Goal: Transaction & Acquisition: Subscribe to service/newsletter

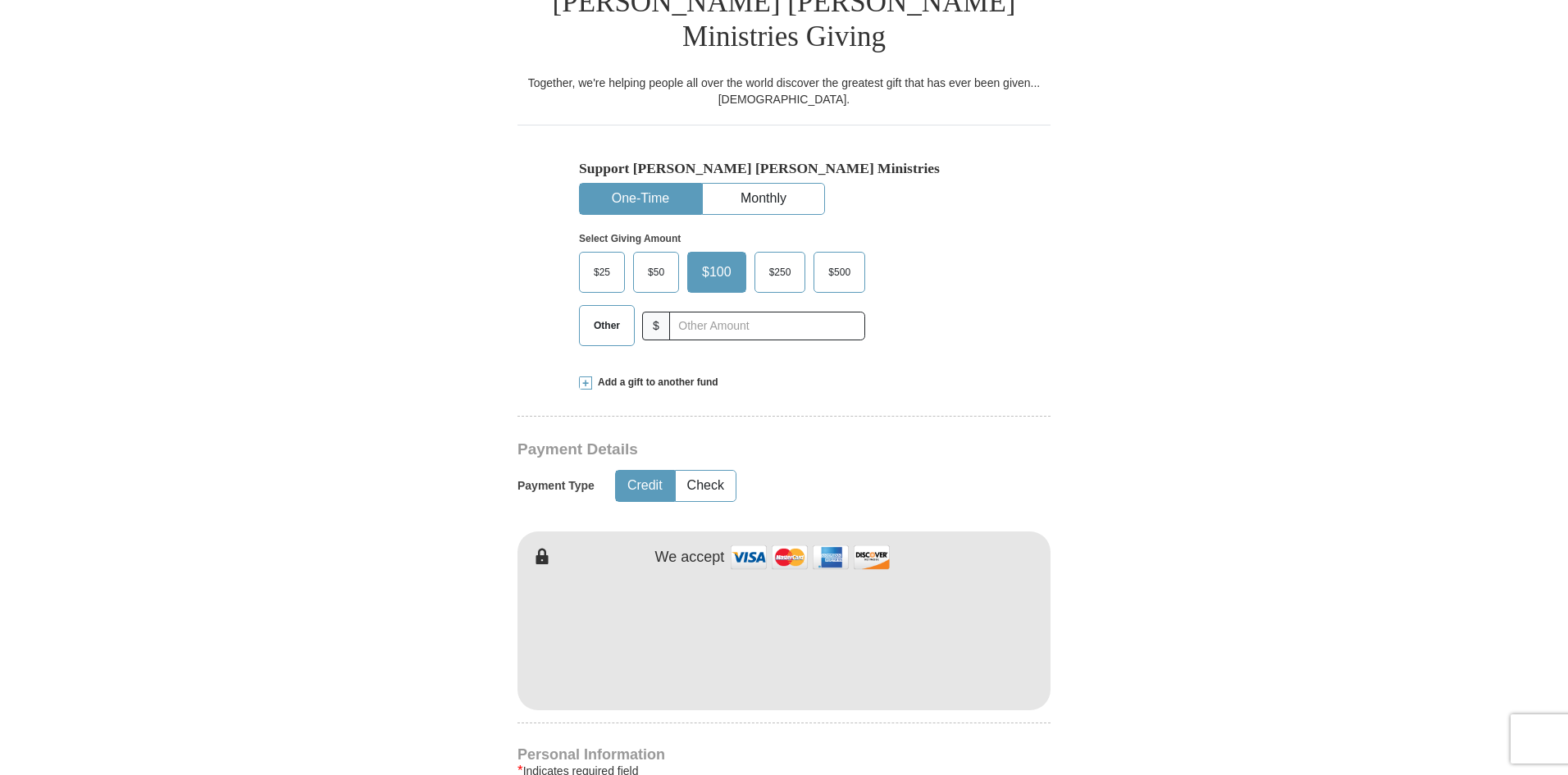
scroll to position [426, 0]
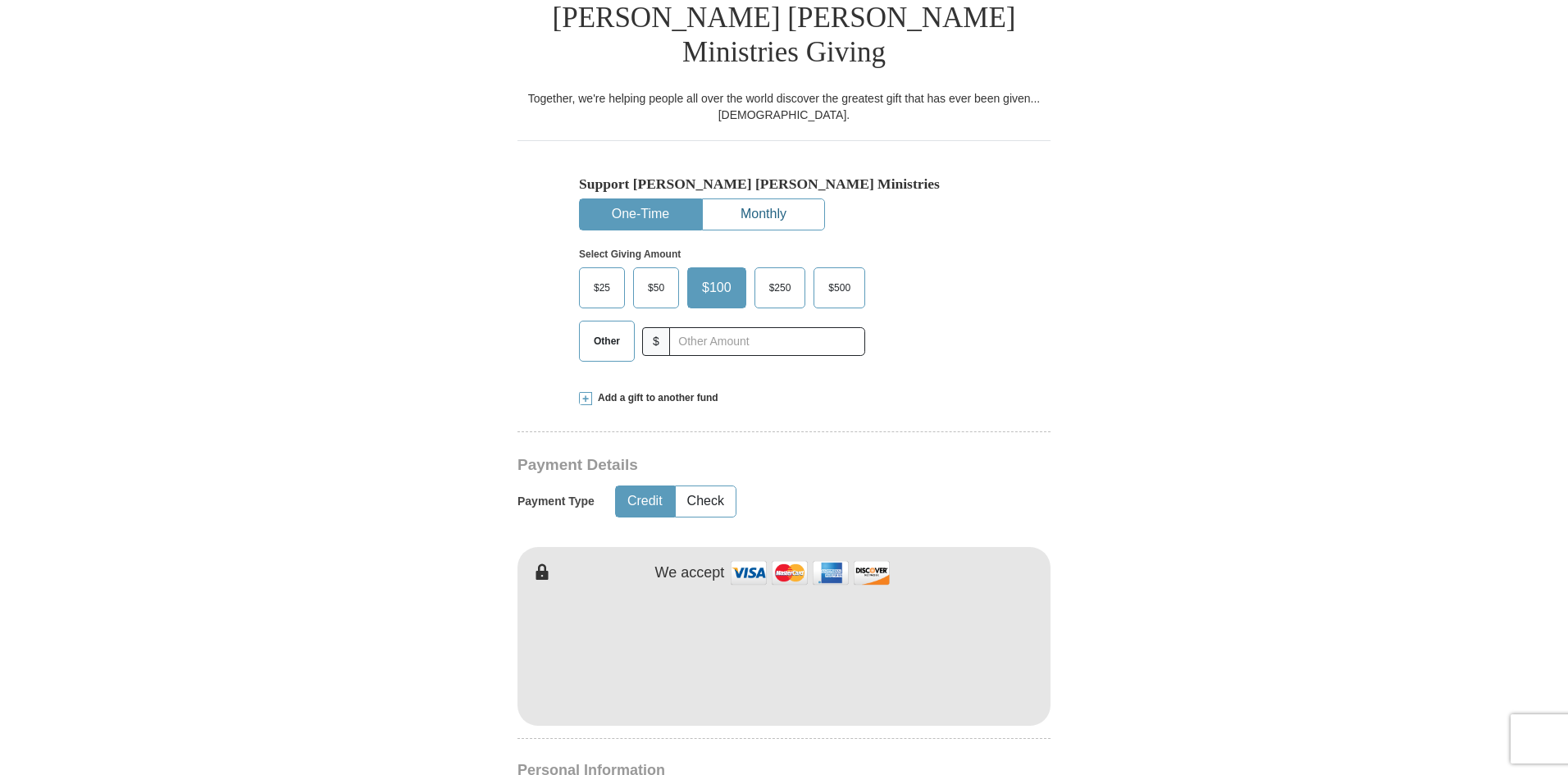
click at [753, 200] on button "Monthly" at bounding box center [764, 215] width 121 height 31
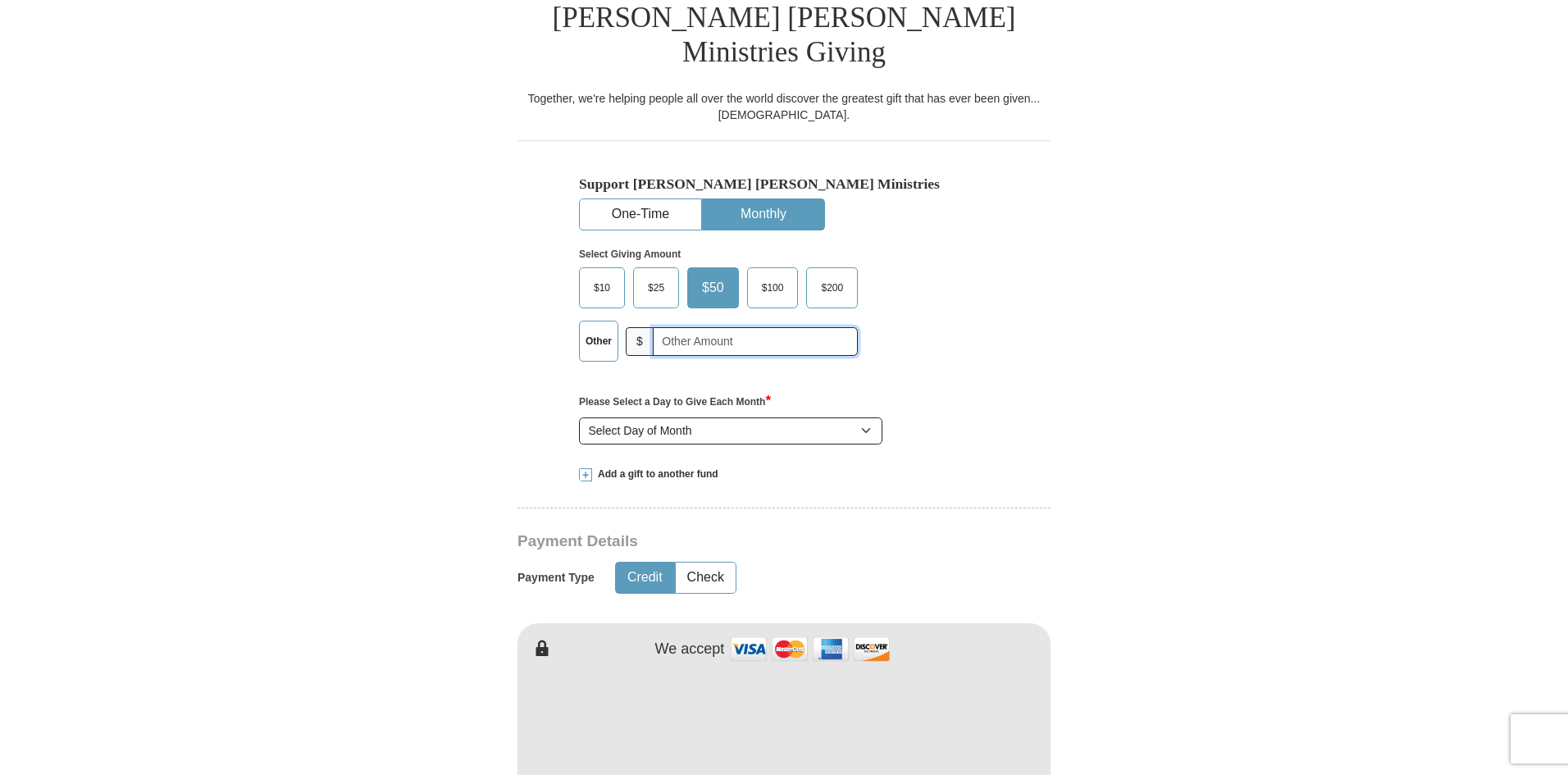
click at [671, 327] on input "text" at bounding box center [755, 341] width 205 height 29
type input "40.00"
click at [1032, 320] on div "Support [PERSON_NAME] [PERSON_NAME] Ministries One-Time Monthly Select Giving A…" at bounding box center [784, 294] width 533 height 310
click at [865, 417] on select "Select Day of Month 1 2 3 4 5 6 7 8 9 10 11 12 13 14 15 16 17 18 19 20 21 22 23…" at bounding box center [731, 431] width 304 height 28
select select "11"
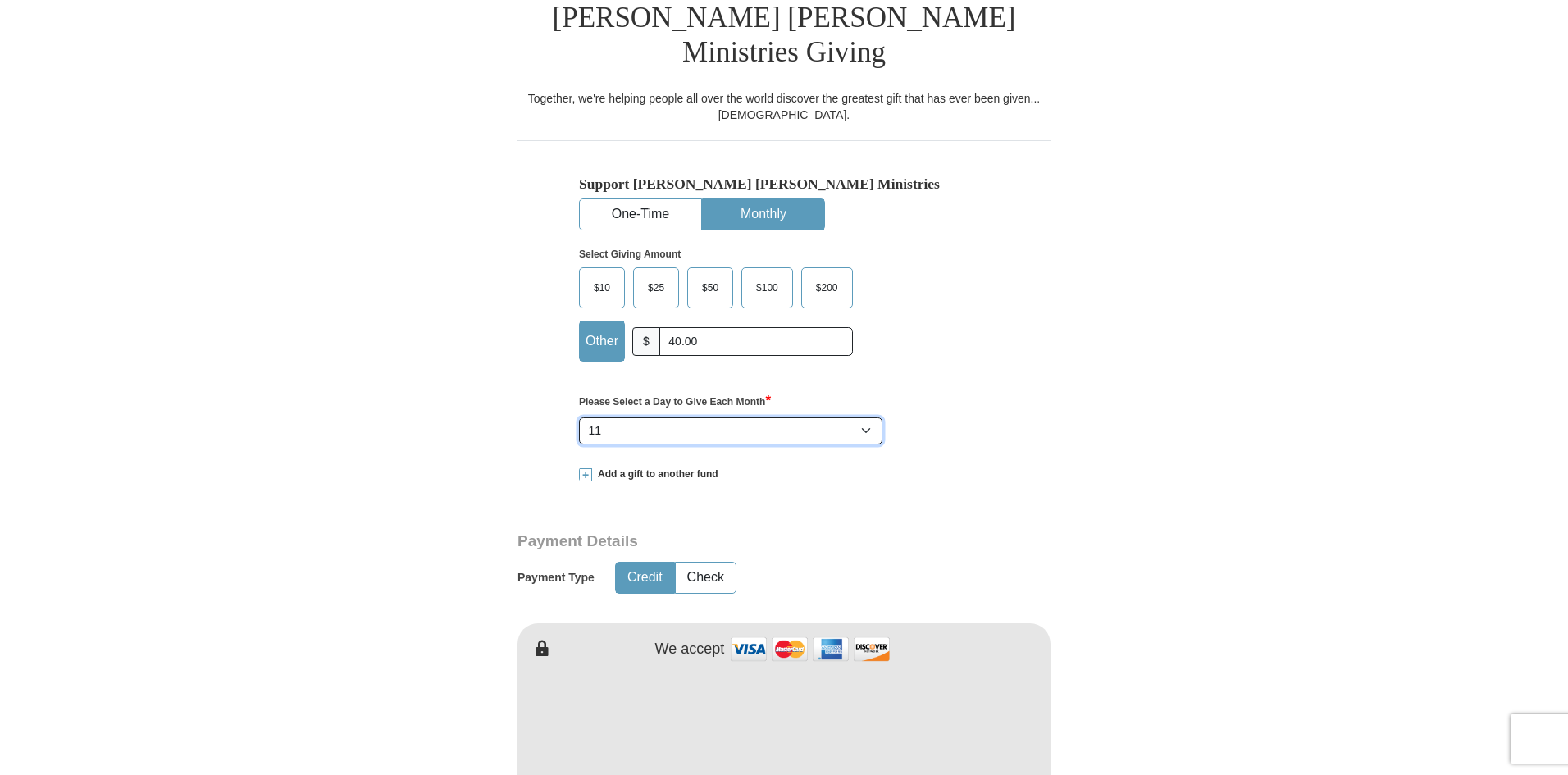
click at [579, 417] on select "Select Day of Month 1 2 3 4 5 6 7 8 9 10 11 12 13 14 15 16 17 18 19 20 21 22 23…" at bounding box center [731, 431] width 304 height 28
click at [866, 417] on select "Select Day of Month 1 2 3 4 5 6 7 8 9 10 11 12 13 14 15 16 17 18 19 20 21 22 23…" at bounding box center [731, 431] width 304 height 28
click at [1021, 407] on div "Support [PERSON_NAME] [PERSON_NAME] Ministries One-Time Monthly Select Giving A…" at bounding box center [784, 294] width 533 height 310
click at [1152, 621] on form "Already have an account? Sign in for faster giving. Don't have an account? Crea…" at bounding box center [784, 740] width 934 height 2200
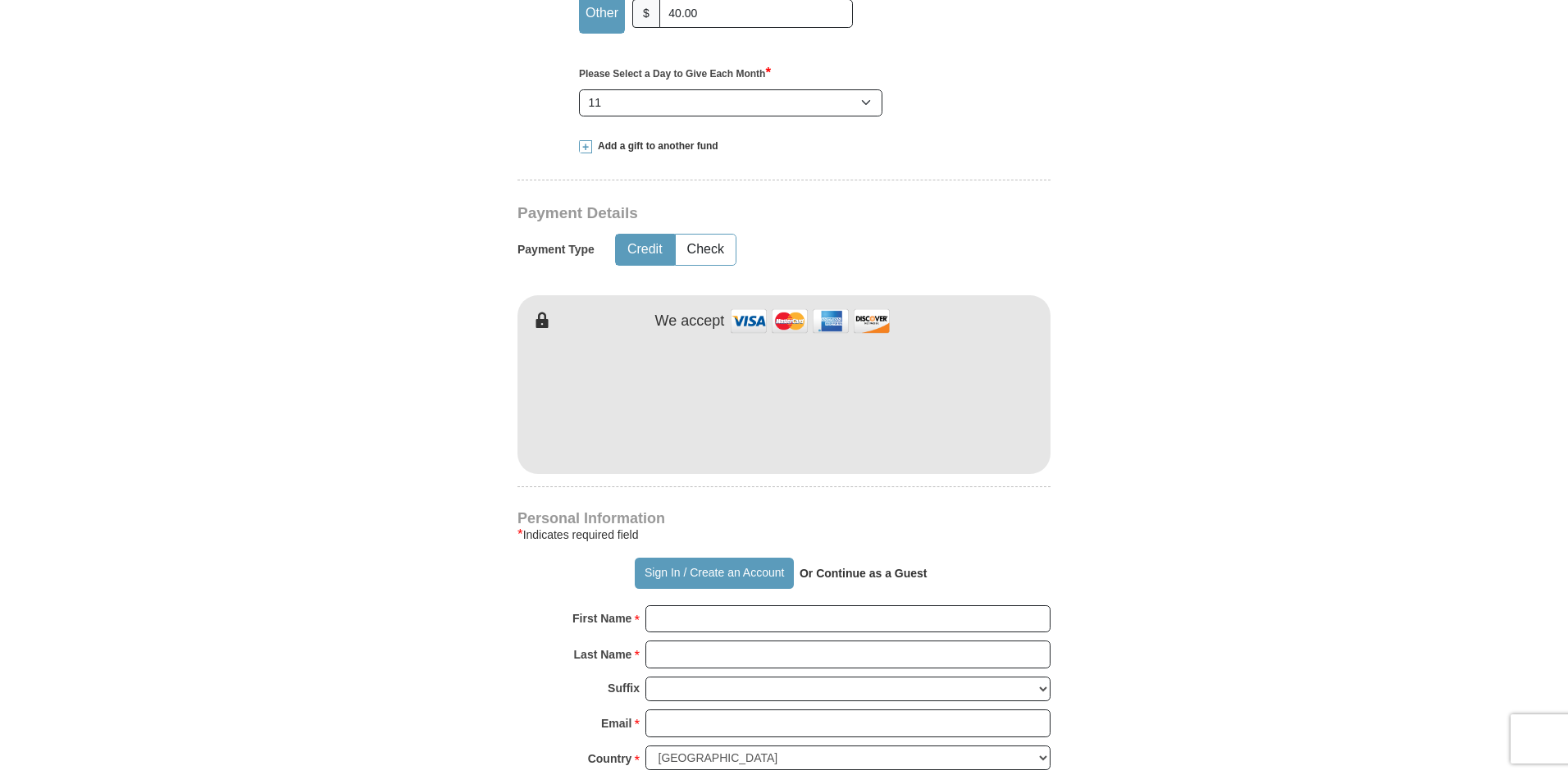
scroll to position [787, 0]
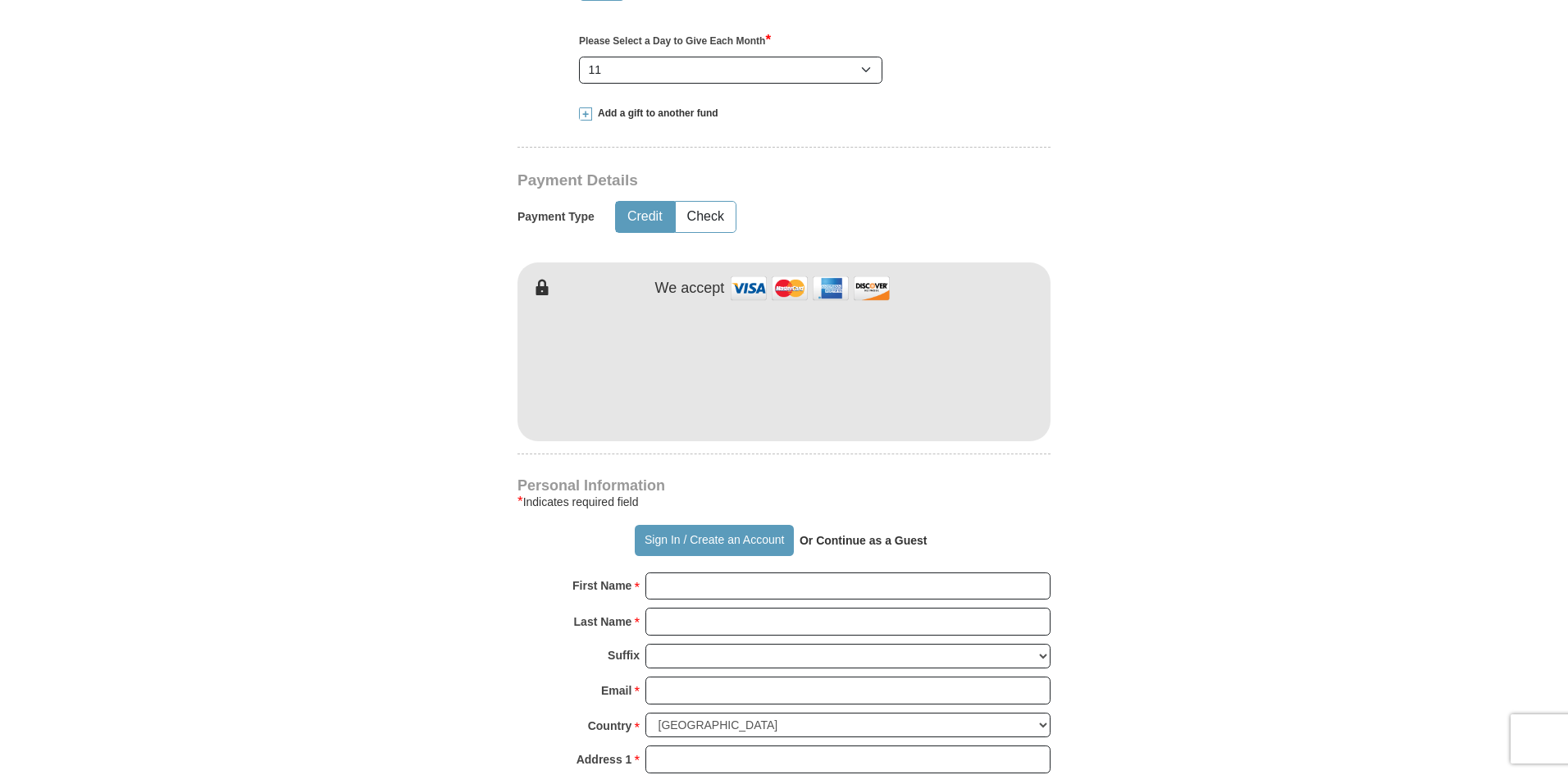
click at [1064, 457] on form "Already have an account? Sign in for faster giving. Don't have an account? Crea…" at bounding box center [784, 378] width 934 height 2200
click at [1156, 465] on form "Already have an account? Sign in for faster giving. Don't have an account? Crea…" at bounding box center [784, 378] width 934 height 2200
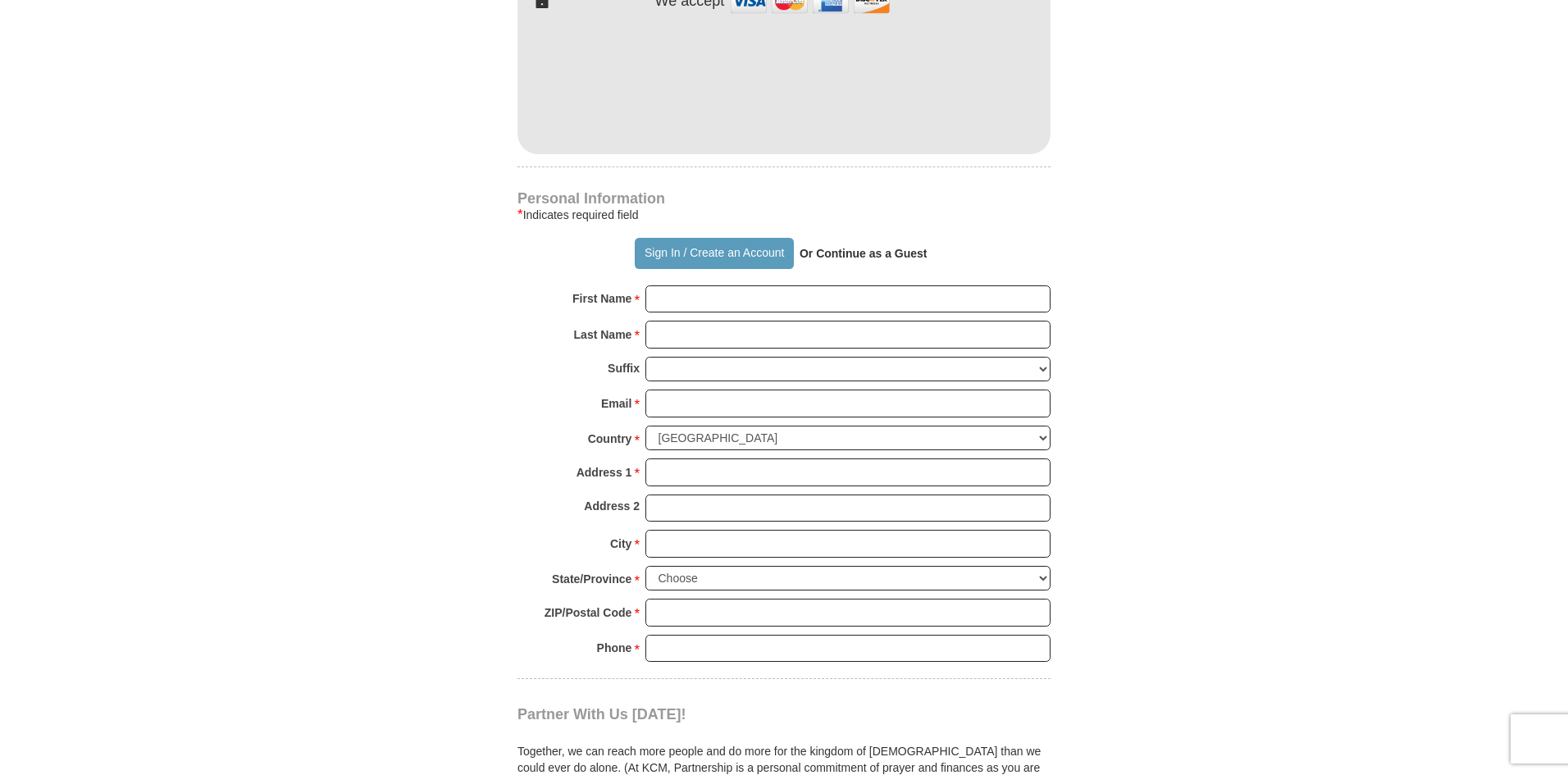
scroll to position [1082, 0]
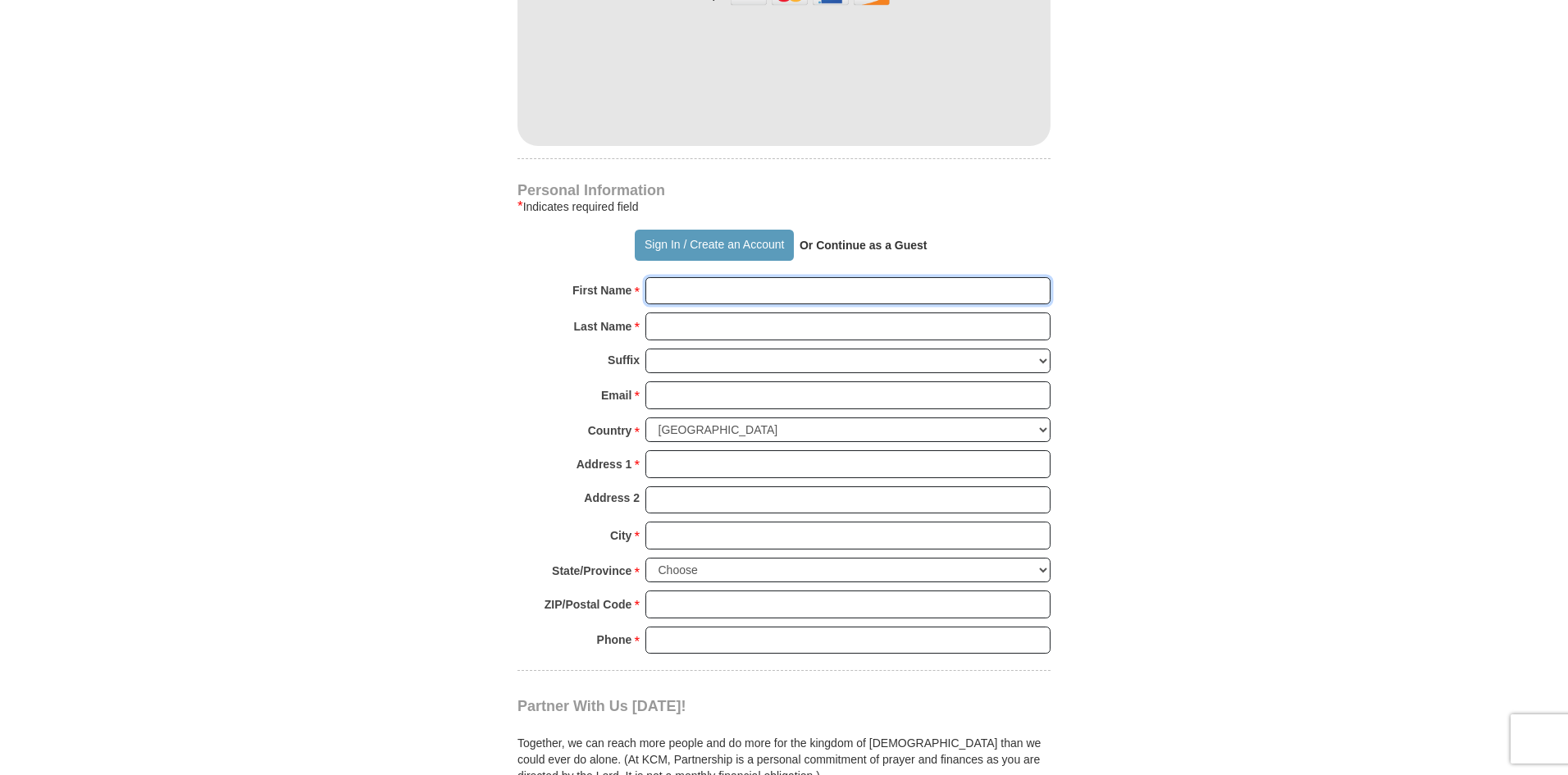
click at [671, 277] on input "First Name *" at bounding box center [848, 291] width 405 height 28
type input "[PERSON_NAME]"
click at [655, 313] on input "Last Name *" at bounding box center [848, 326] width 405 height 28
type input "Altice"
click at [474, 364] on form "Already have an account? Sign in for faster giving. Don't have an account? Crea…" at bounding box center [784, 84] width 934 height 2200
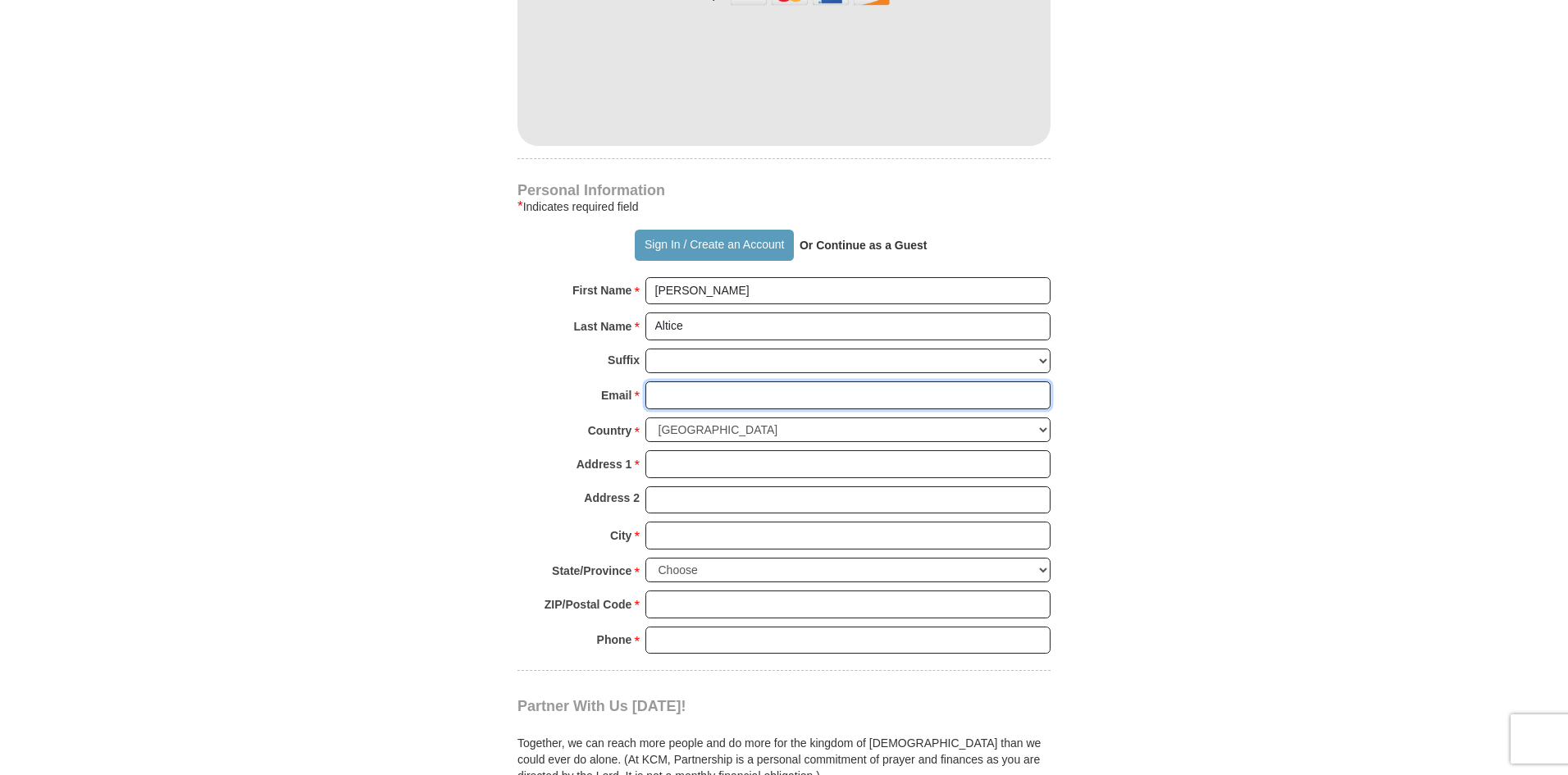
click at [673, 381] on input "Email *" at bounding box center [848, 395] width 405 height 28
type input "[EMAIL_ADDRESS][DOMAIN_NAME]"
type input "[STREET_ADDRESS][PERSON_NAME]"
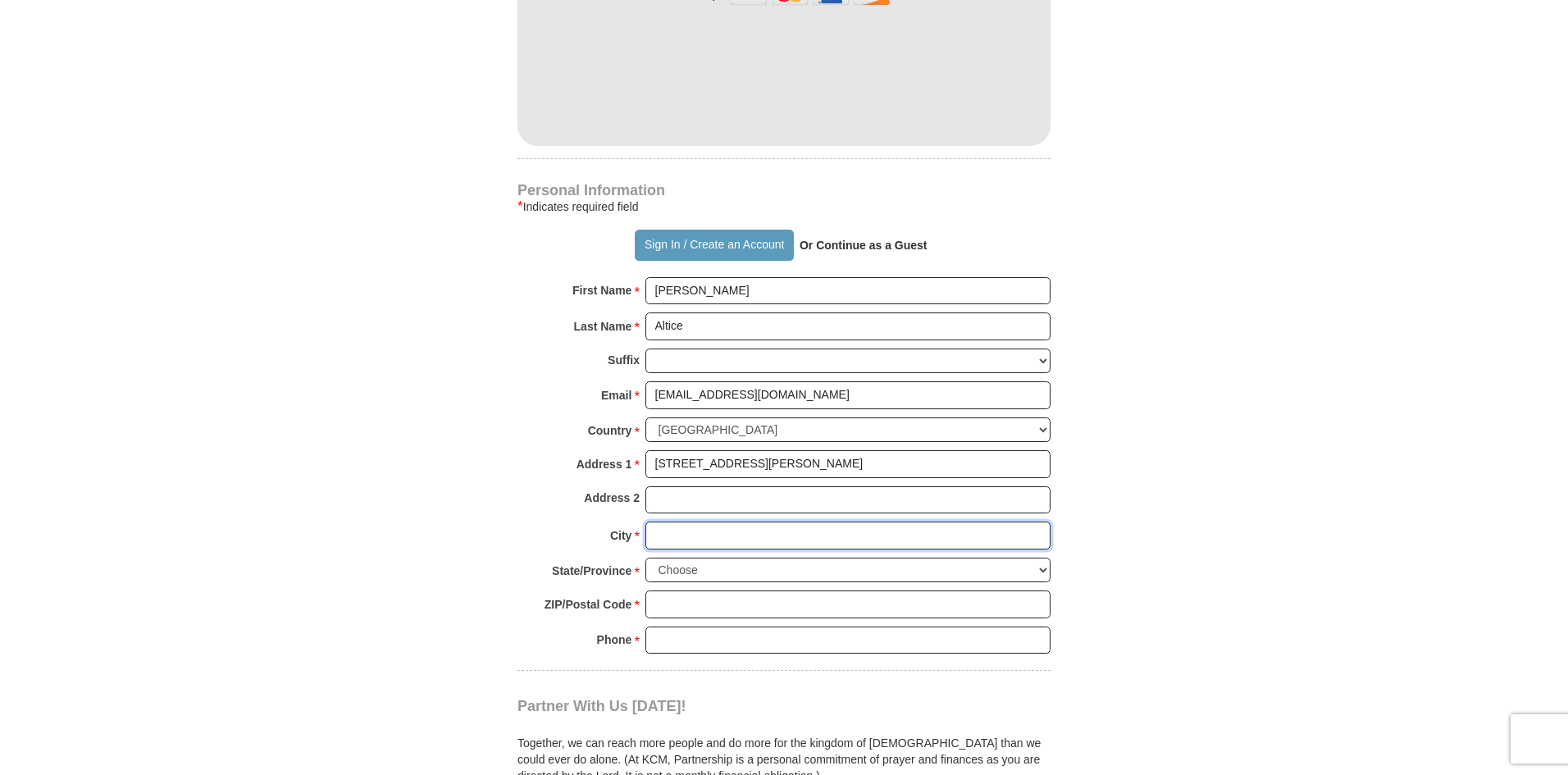
type input "[GEOGRAPHIC_DATA]"
select select "VA"
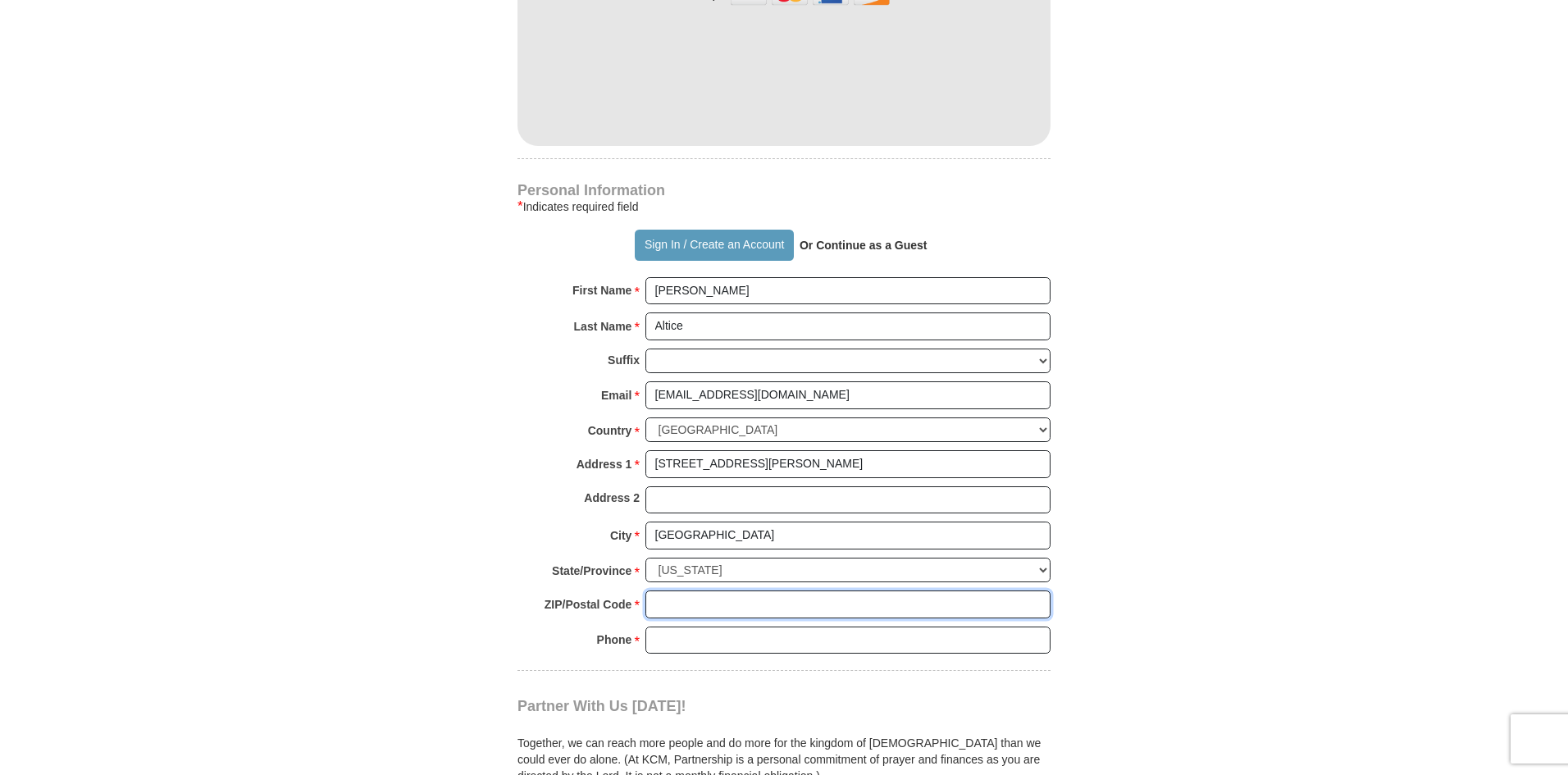
type input "24092"
type input "5404939324"
click at [1143, 634] on form "Already have an account? Sign in for faster giving. Don't have an account? Crea…" at bounding box center [784, 84] width 934 height 2200
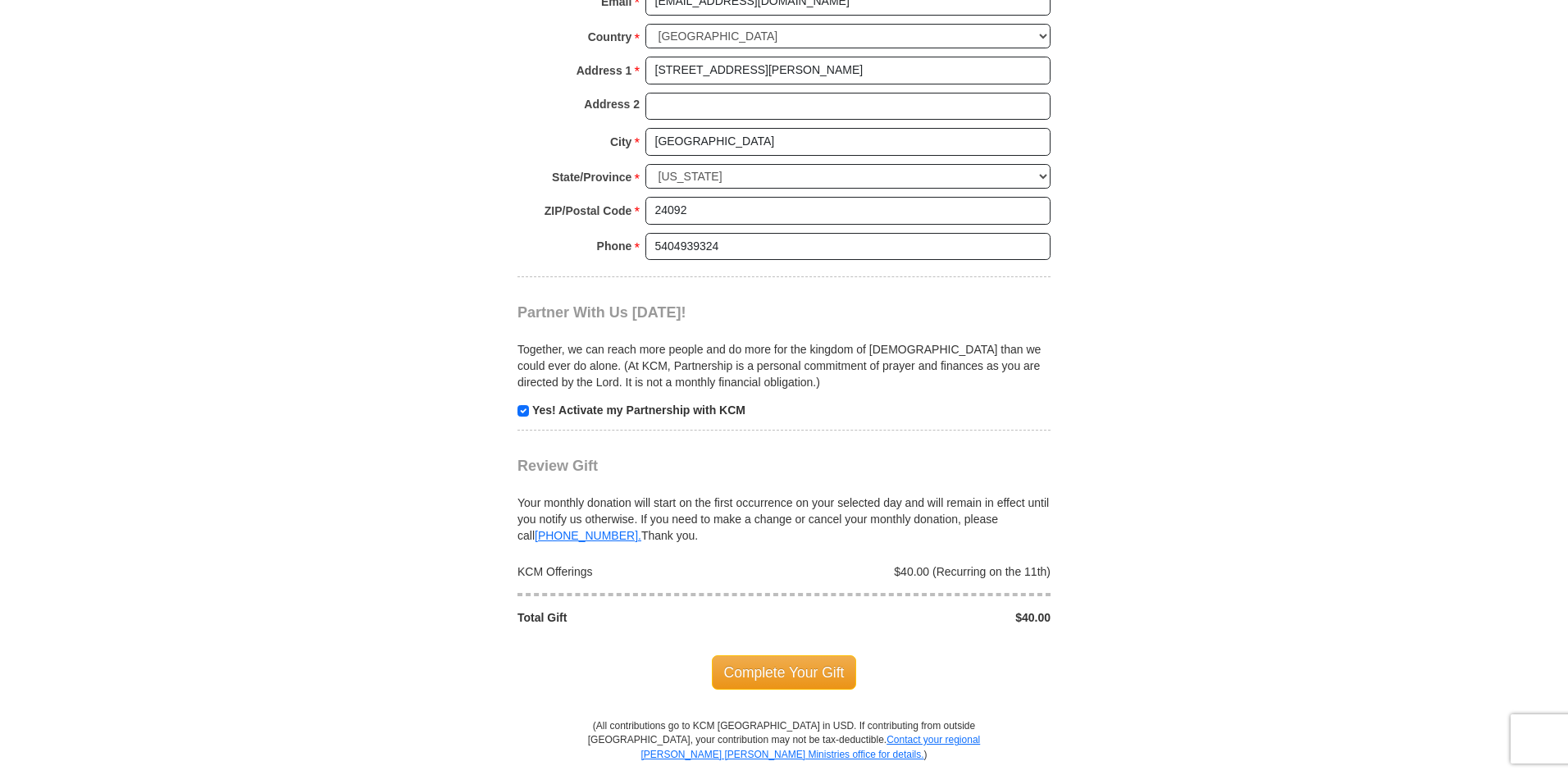
scroll to position [1541, 0]
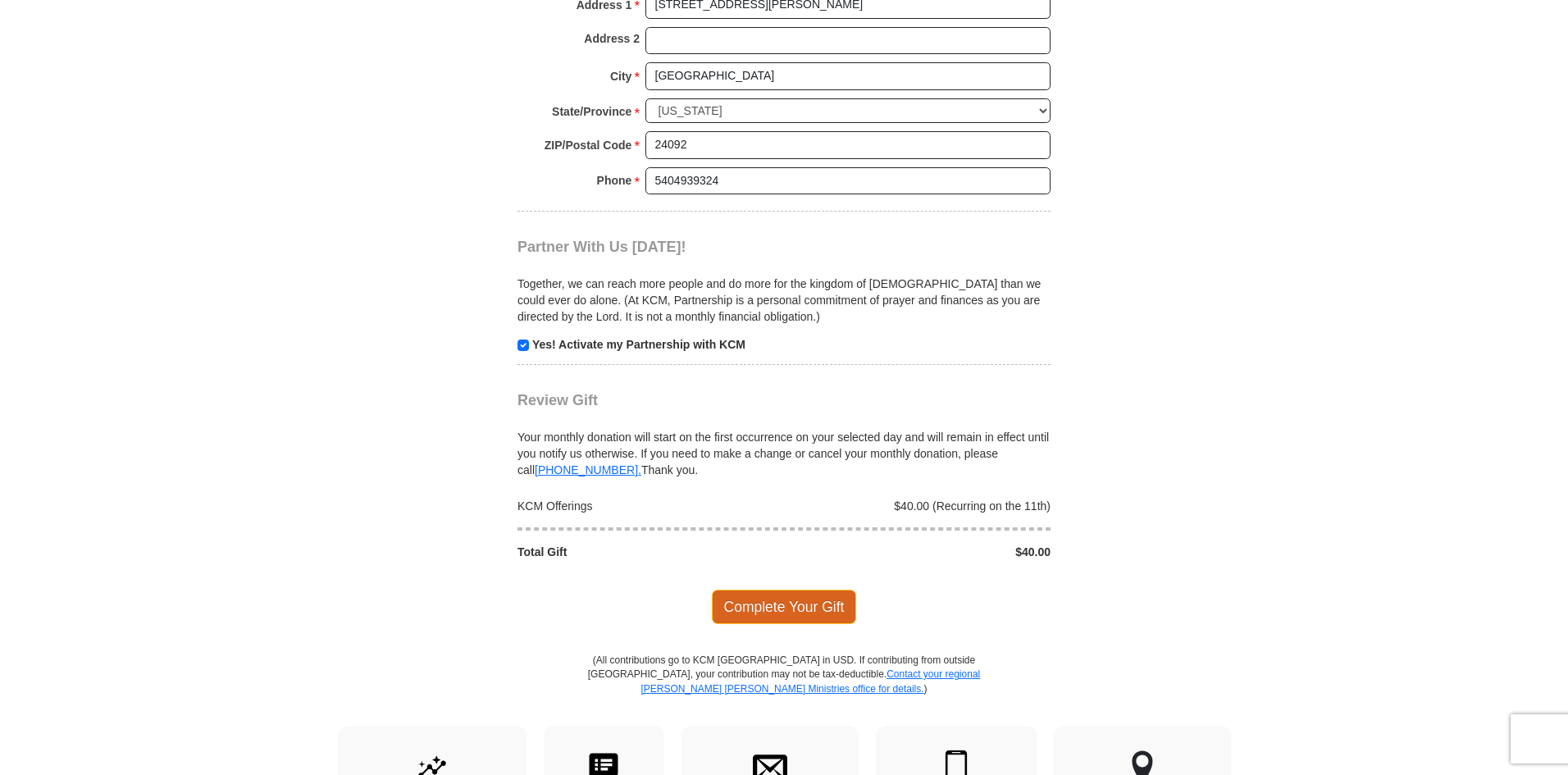
click at [775, 589] on span "Complete Your Gift" at bounding box center [784, 606] width 146 height 34
